Goal: Navigation & Orientation: Find specific page/section

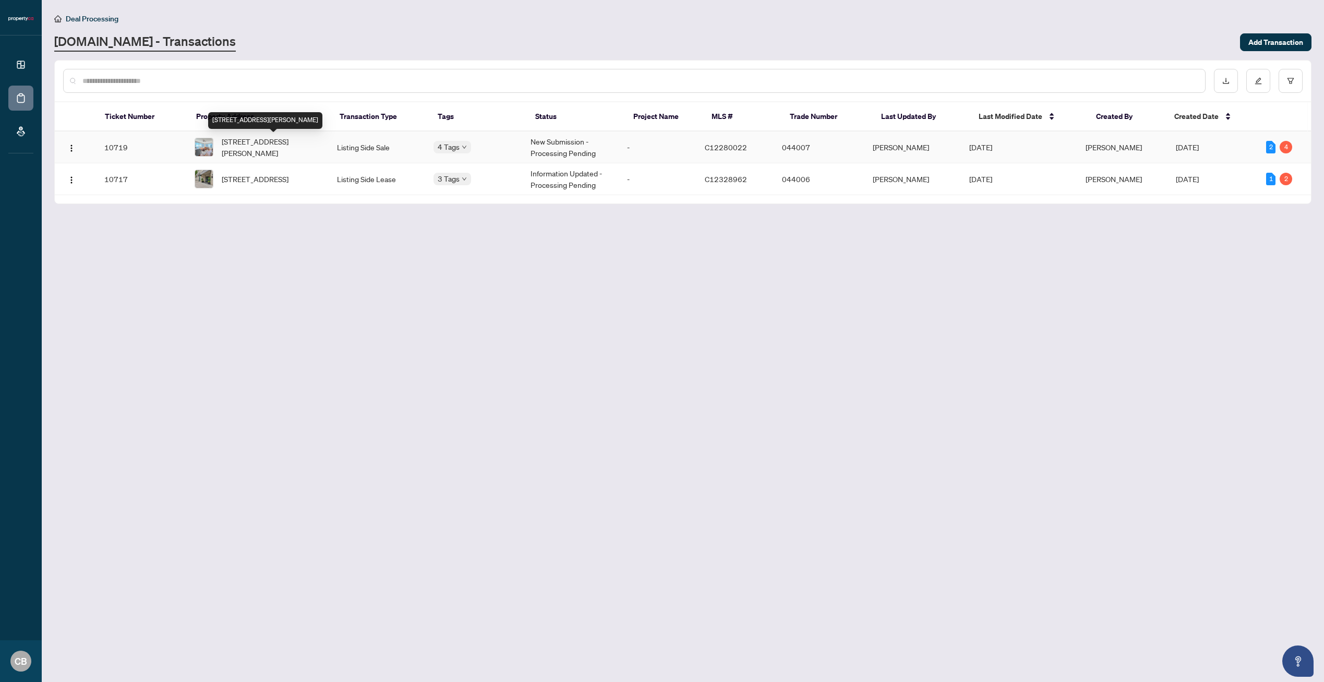
click at [271, 151] on span "[STREET_ADDRESS][PERSON_NAME]" at bounding box center [271, 147] width 98 height 23
click at [248, 179] on span "[STREET_ADDRESS]" at bounding box center [255, 178] width 67 height 11
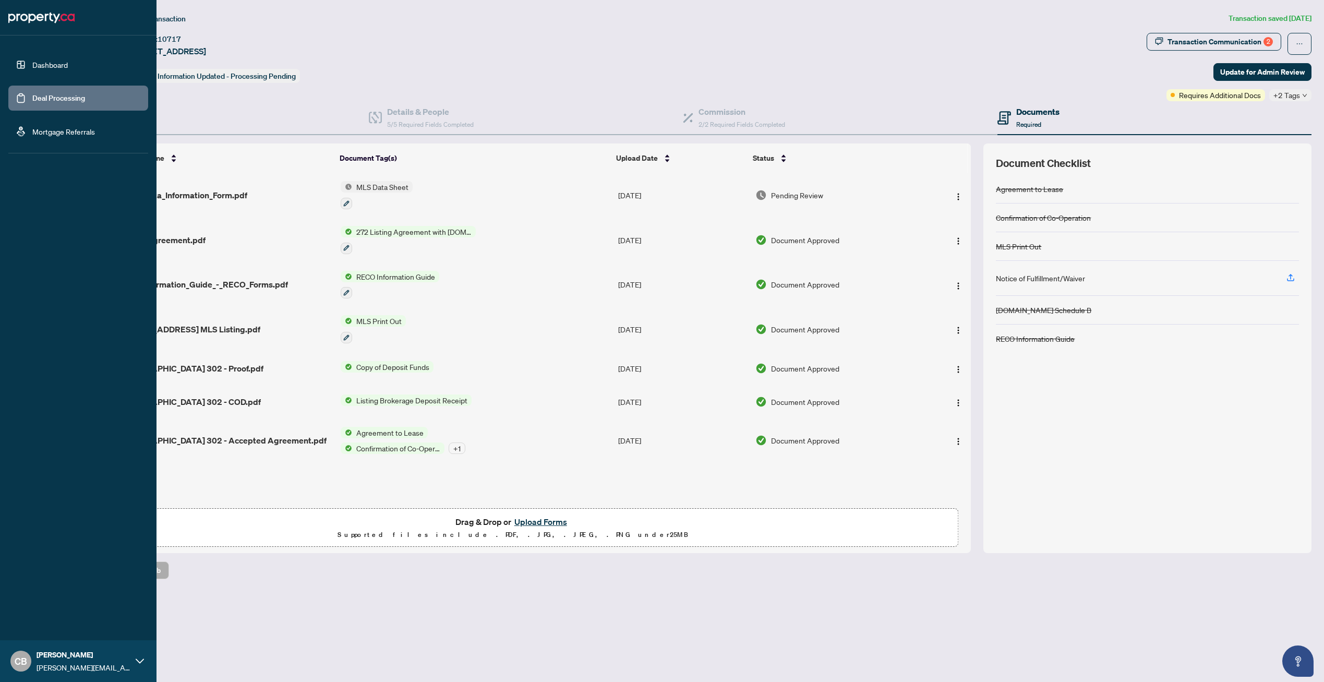
click at [32, 94] on link "Deal Processing" at bounding box center [58, 97] width 53 height 9
